Goal: Connect with others: Connect with others

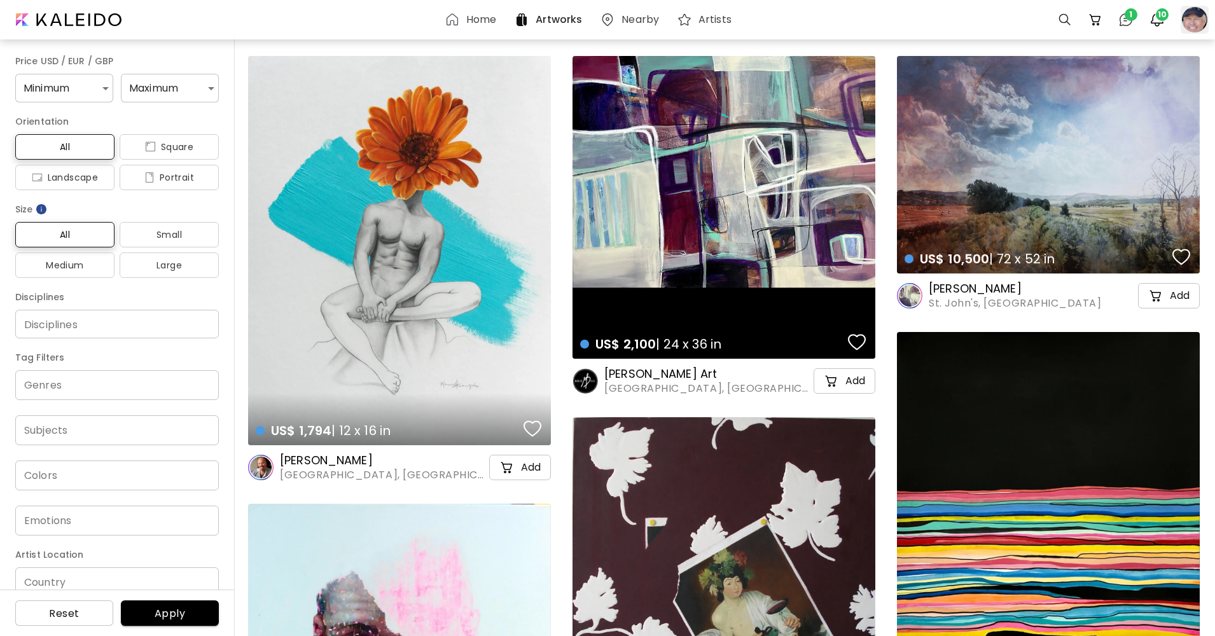
click at [1190, 21] on div at bounding box center [1195, 20] width 28 height 28
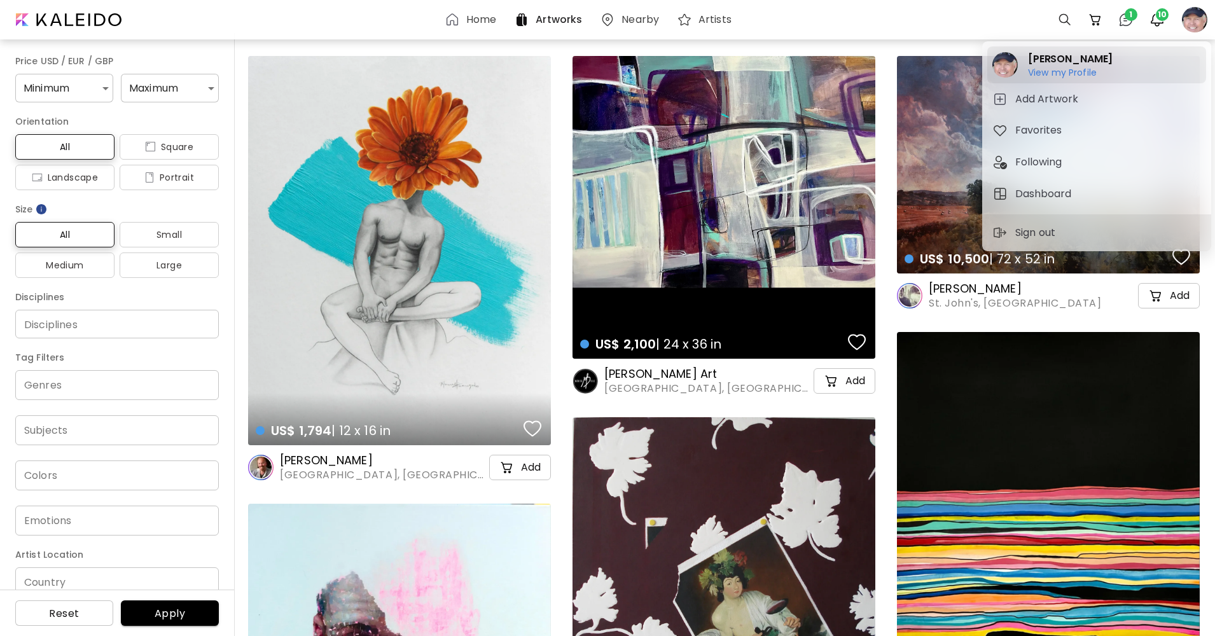
click at [1126, 70] on div "[PERSON_NAME] View my Profile View my Profile" at bounding box center [1096, 64] width 219 height 37
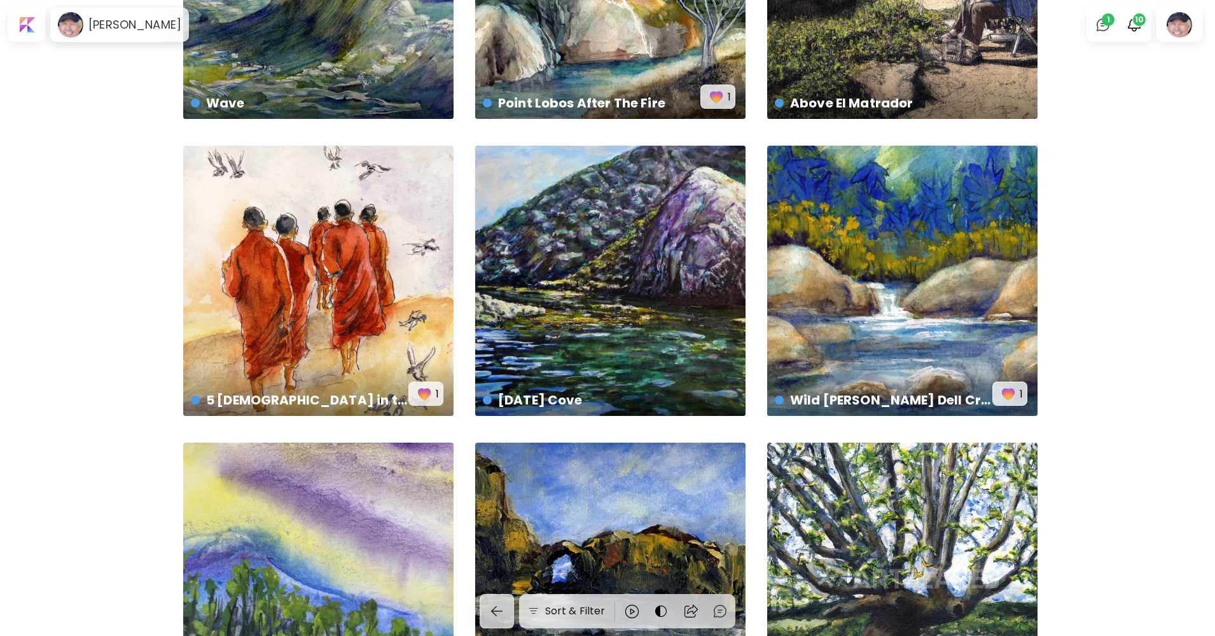
scroll to position [1070, 0]
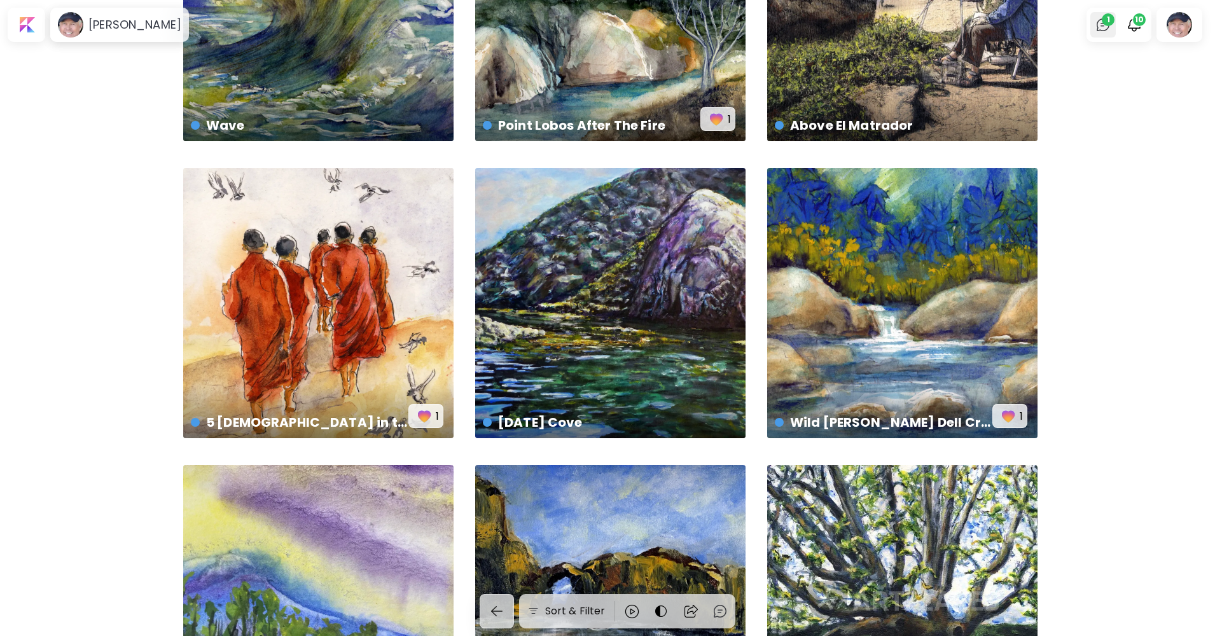
click at [1105, 25] on img at bounding box center [1102, 24] width 15 height 15
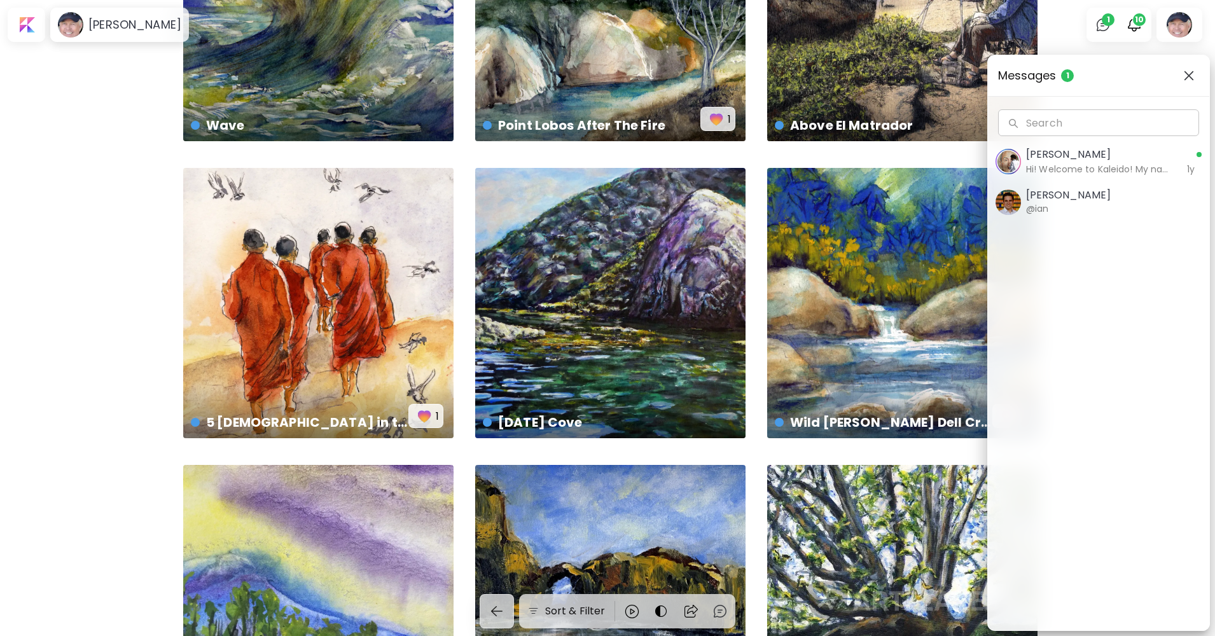
click at [1078, 195] on h5 "[PERSON_NAME]" at bounding box center [1068, 195] width 85 height 13
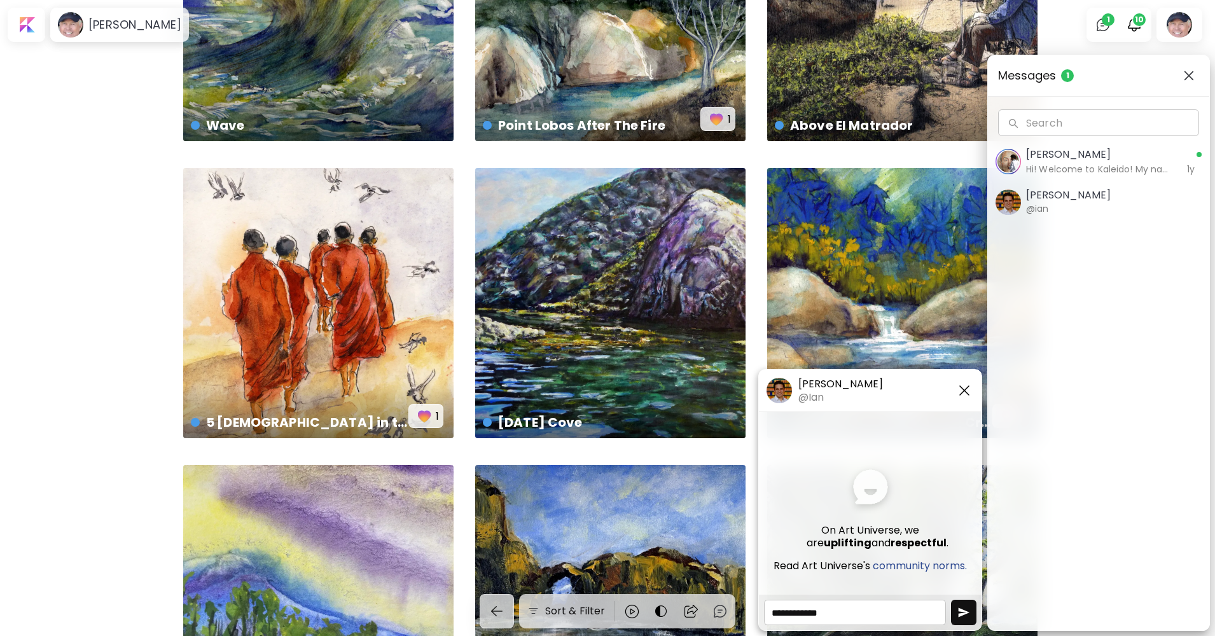
click at [941, 564] on h5 "community norms." at bounding box center [920, 566] width 94 height 13
drag, startPoint x: 941, startPoint y: 564, endPoint x: 900, endPoint y: 562, distance: 41.4
click at [900, 562] on h5 "community norms." at bounding box center [920, 566] width 94 height 13
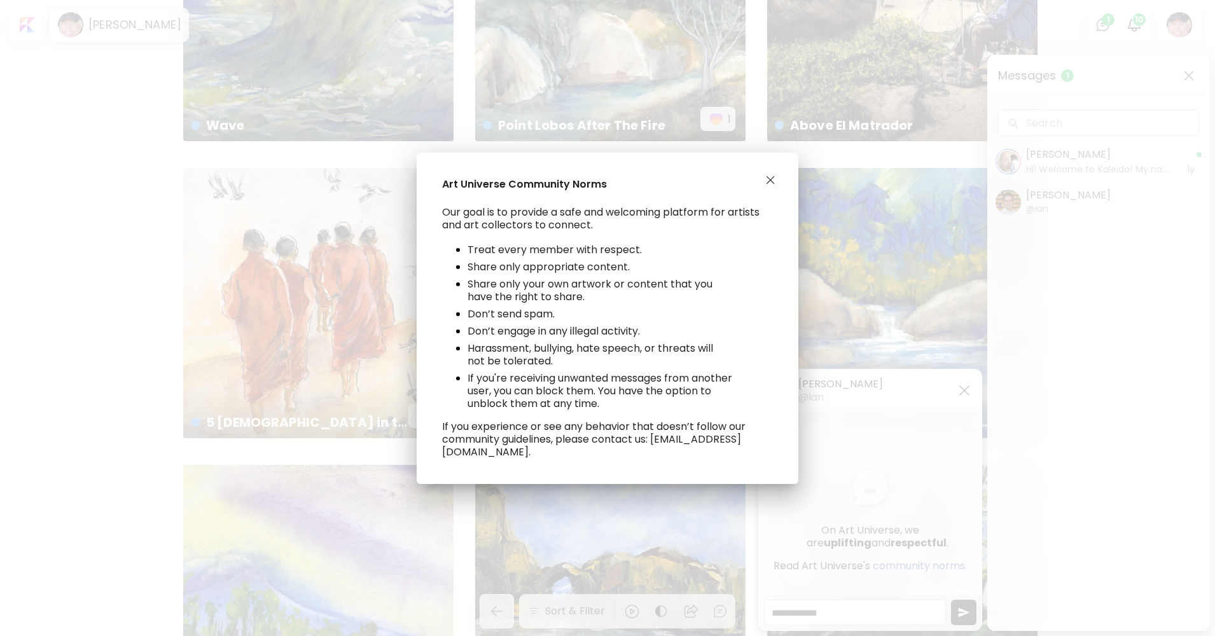
click at [900, 562] on div "Art Universe Community Norms Our goal is to provide a safe and welcoming platfo…" at bounding box center [607, 318] width 1215 height 636
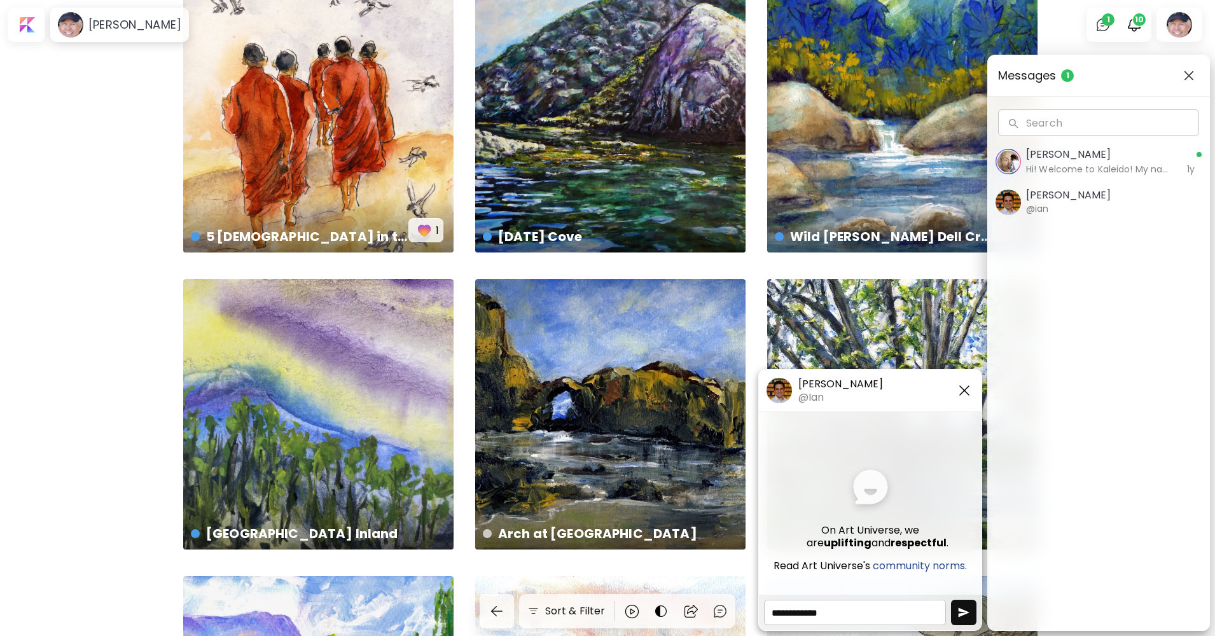
scroll to position [1261, 0]
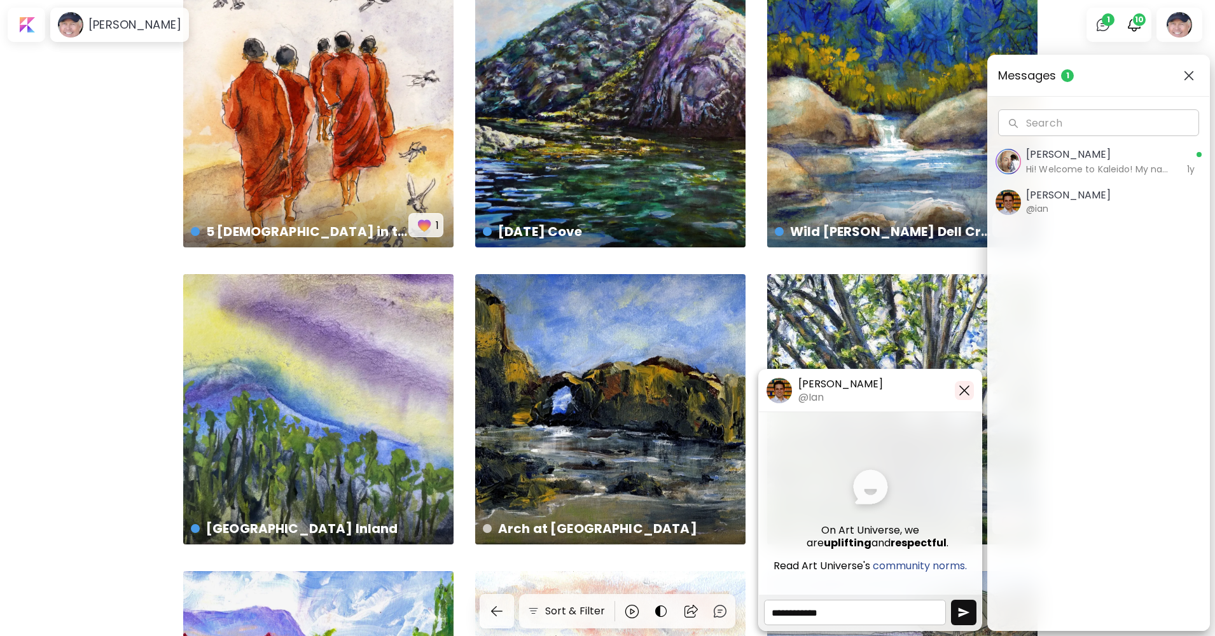
click at [969, 386] on img "button" at bounding box center [964, 390] width 15 height 15
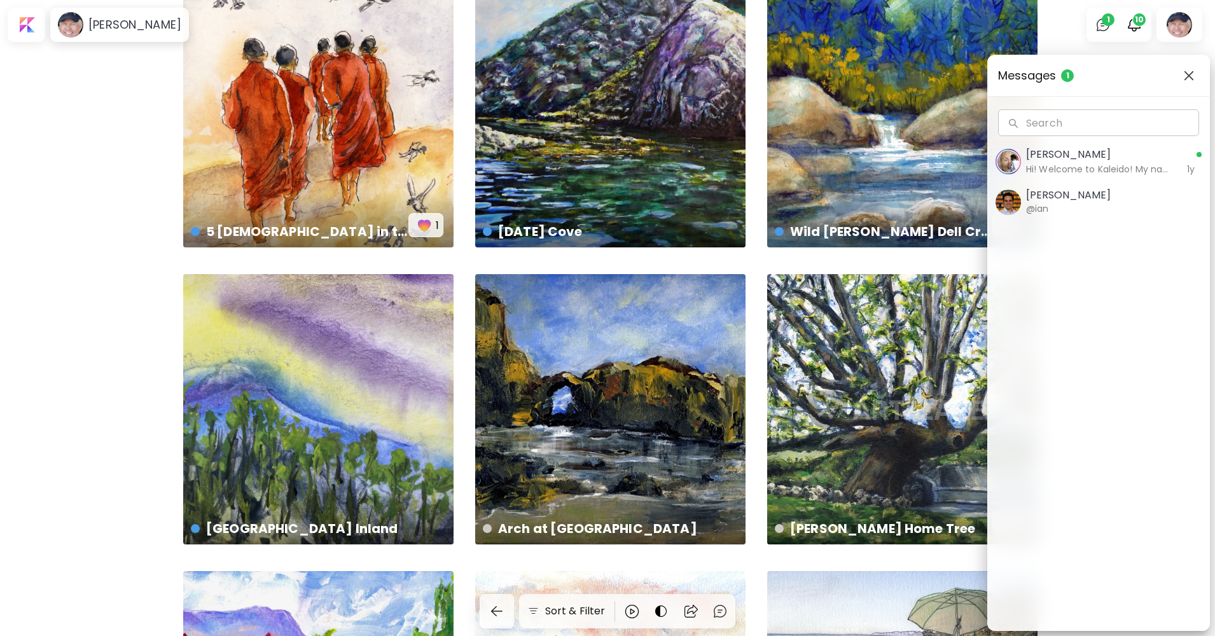
click at [1193, 81] on button "button" at bounding box center [1189, 76] width 20 height 20
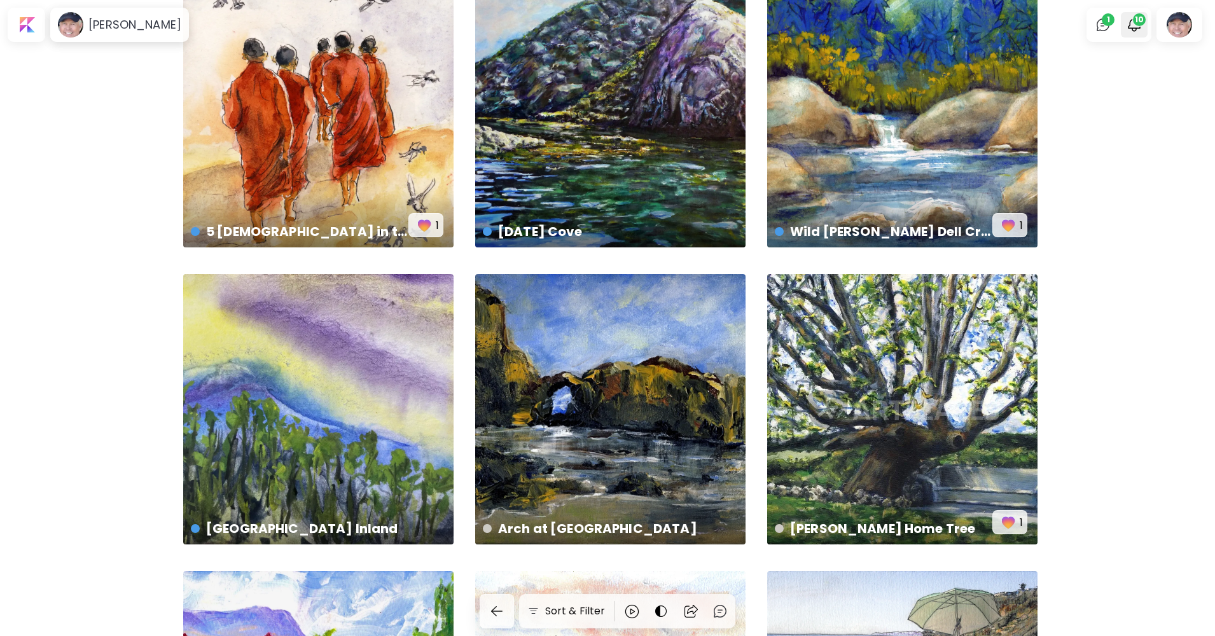
click at [1144, 22] on span "10" at bounding box center [1139, 19] width 13 height 13
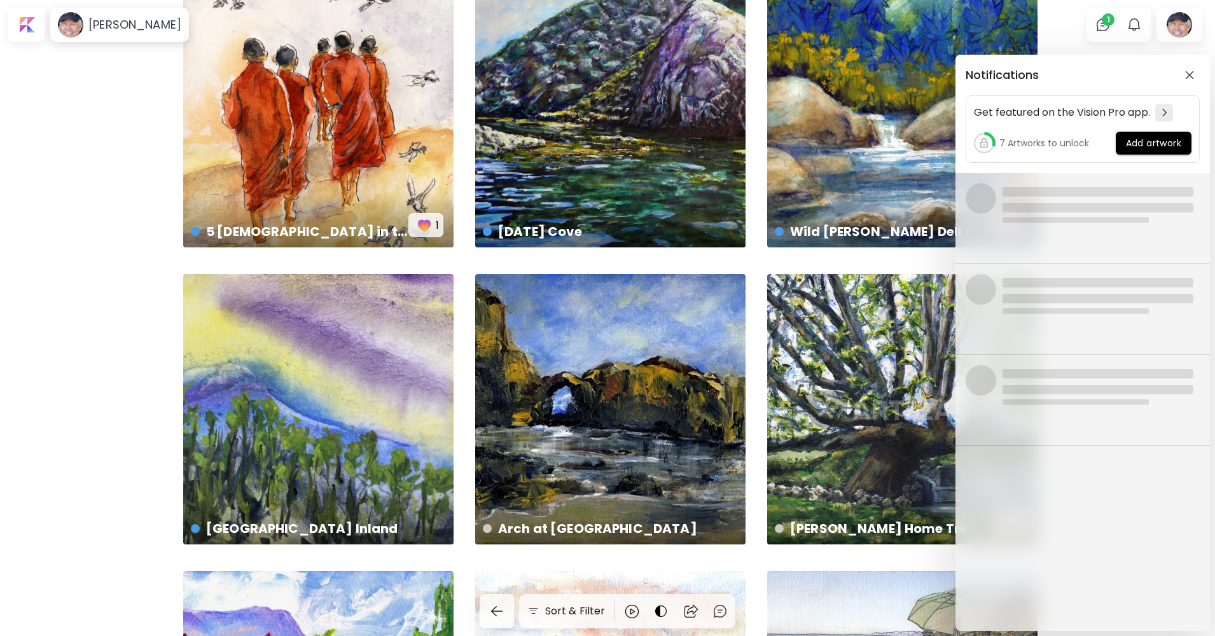
click at [1112, 24] on div "Notifications Get featured on the Vision Pro app. 7 Artworks to unlock Add artw…" at bounding box center [607, 318] width 1215 height 636
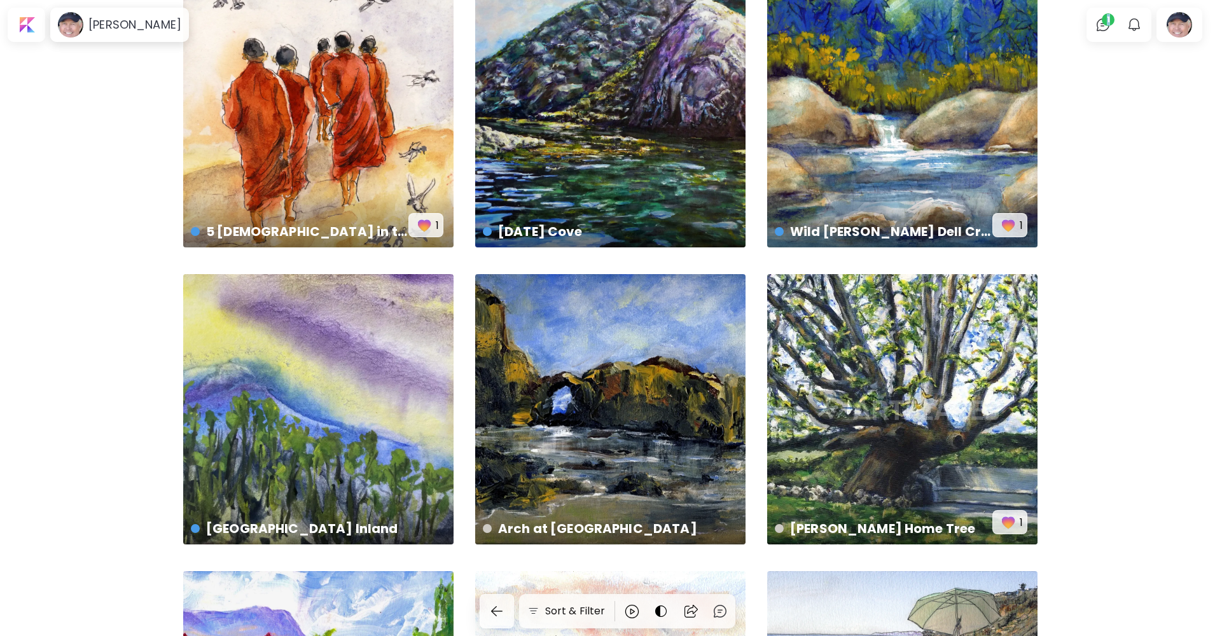
click at [1112, 24] on span "1" at bounding box center [1108, 19] width 13 height 13
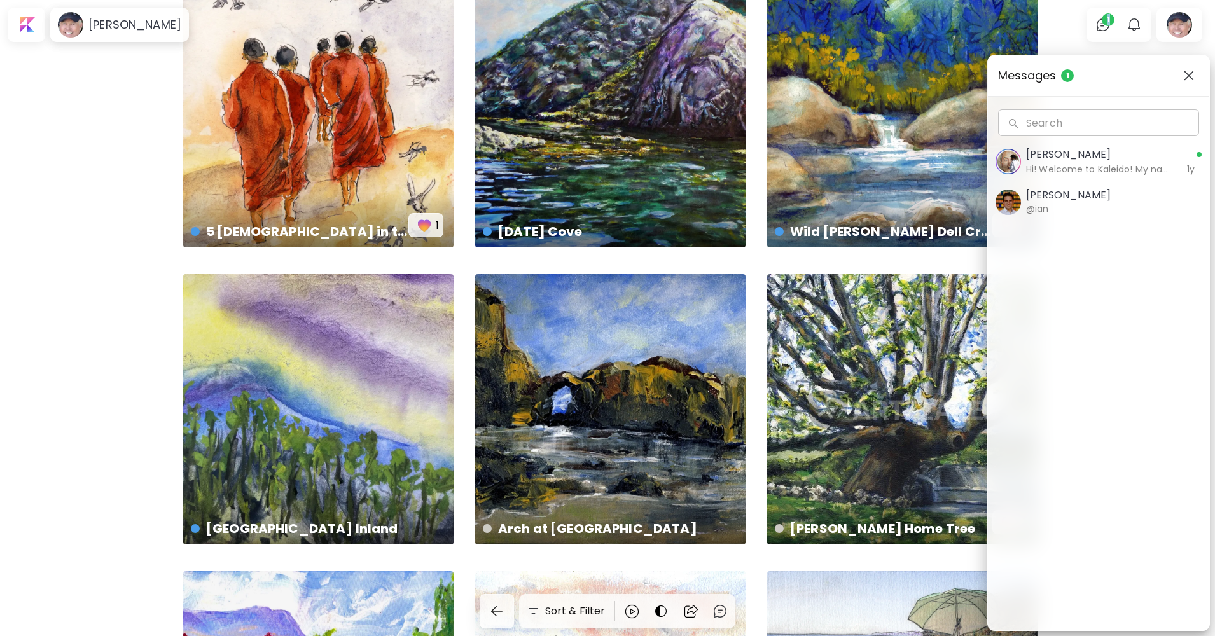
click at [1186, 74] on img "button" at bounding box center [1189, 76] width 10 height 10
